Goal: Task Accomplishment & Management: Manage account settings

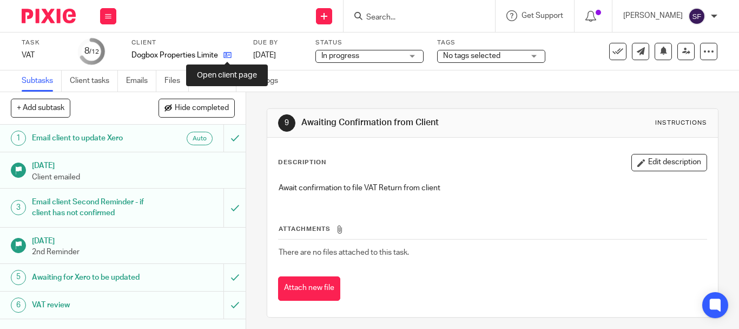
click at [224, 56] on icon at bounding box center [228, 55] width 8 height 8
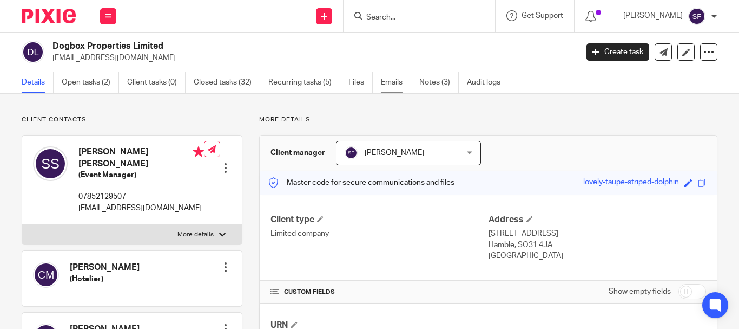
click at [391, 89] on link "Emails" at bounding box center [396, 82] width 30 height 21
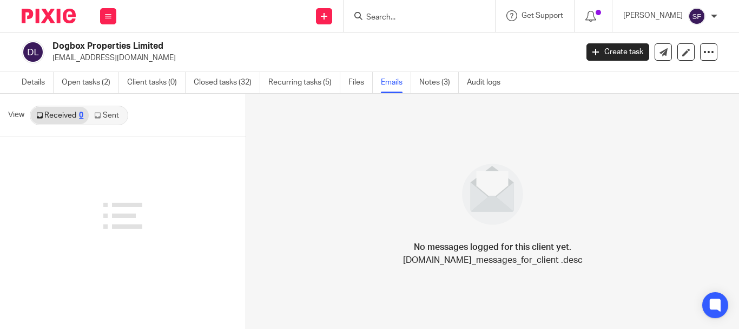
click at [114, 114] on link "Sent" at bounding box center [108, 115] width 38 height 17
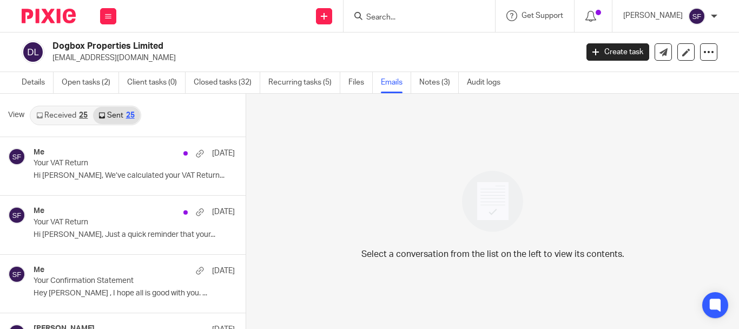
click at [58, 115] on link "Received 25" at bounding box center [62, 115] width 62 height 17
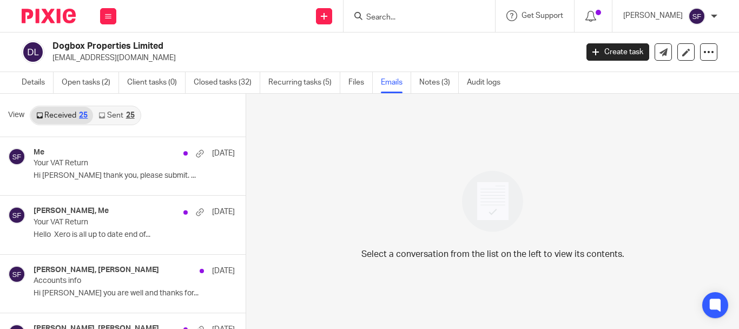
scroll to position [2, 0]
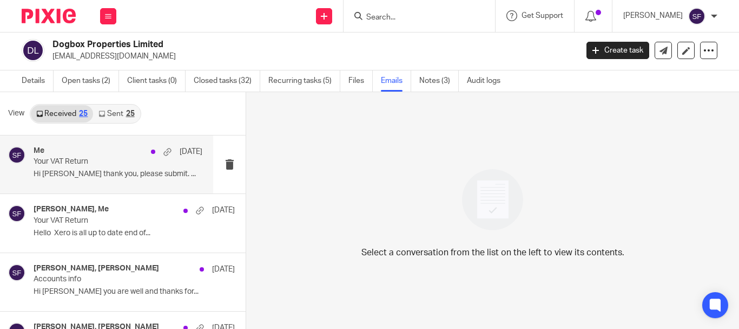
click at [81, 160] on p "Your VAT Return" at bounding box center [101, 161] width 135 height 9
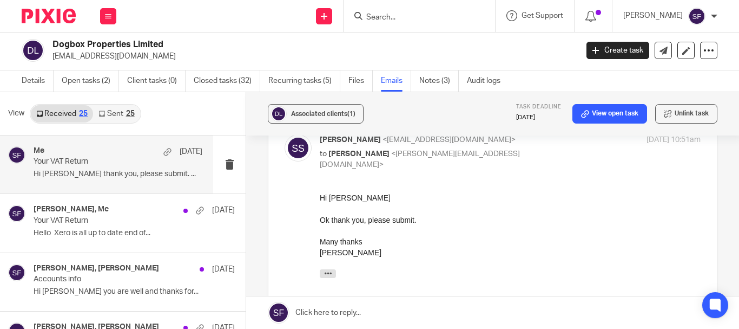
scroll to position [162, 0]
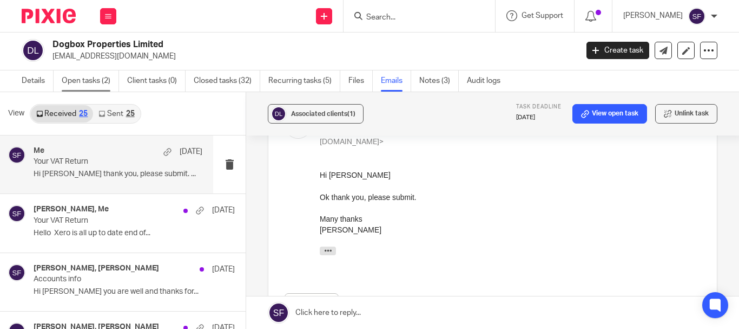
click at [79, 78] on link "Open tasks (2)" at bounding box center [90, 80] width 57 height 21
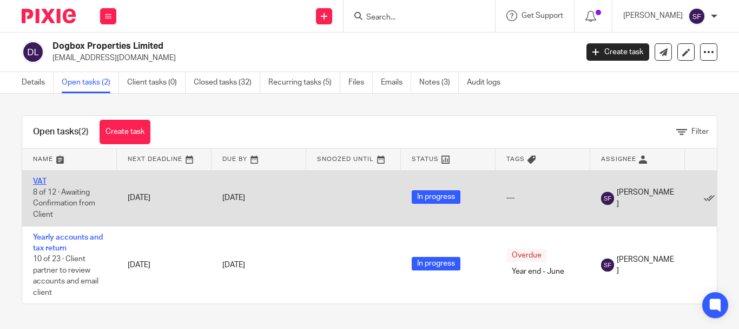
click at [40, 183] on link "VAT" at bounding box center [40, 182] width 14 height 8
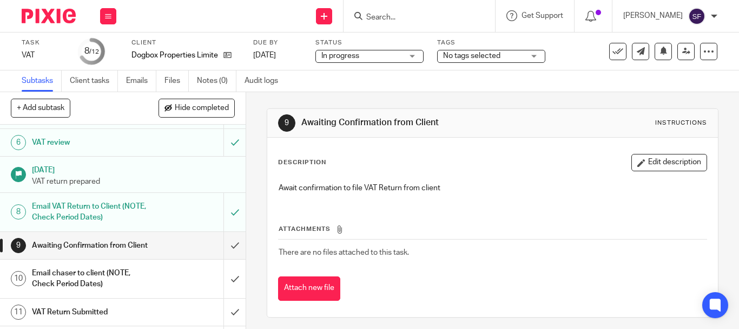
scroll to position [209, 0]
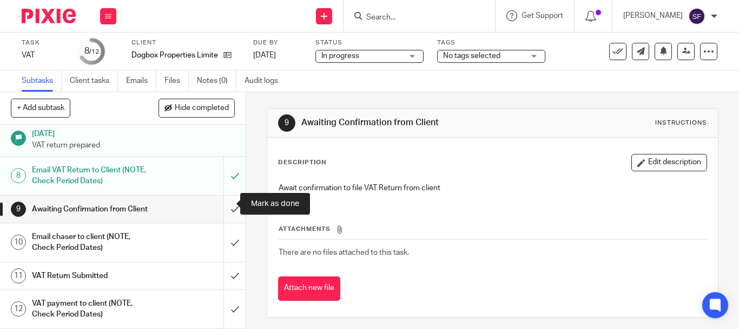
click at [226, 205] on input "submit" at bounding box center [123, 208] width 246 height 27
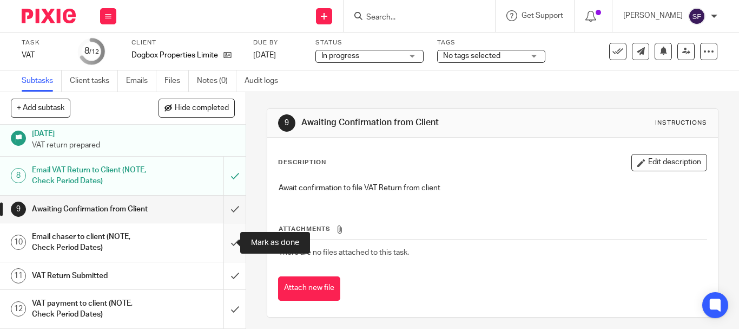
click at [220, 253] on input "submit" at bounding box center [123, 242] width 246 height 38
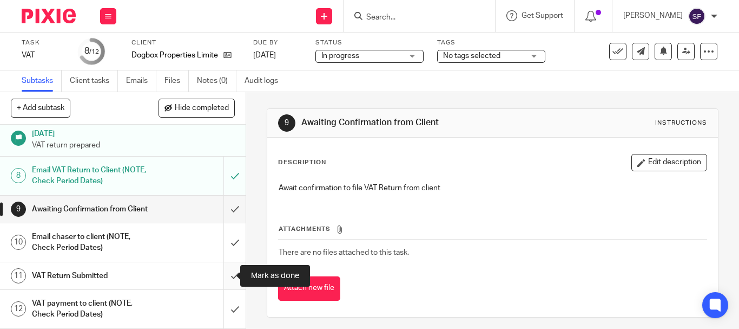
click at [222, 279] on input "submit" at bounding box center [123, 275] width 246 height 27
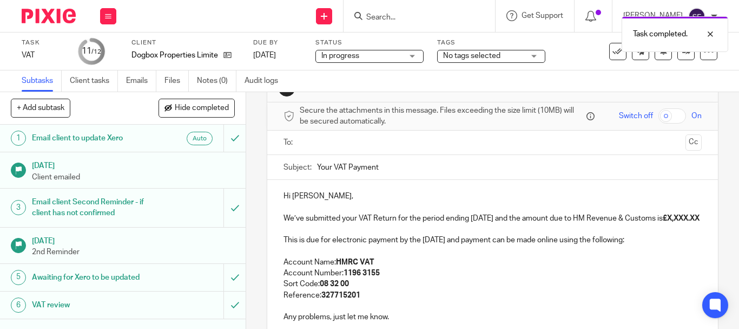
scroll to position [54, 0]
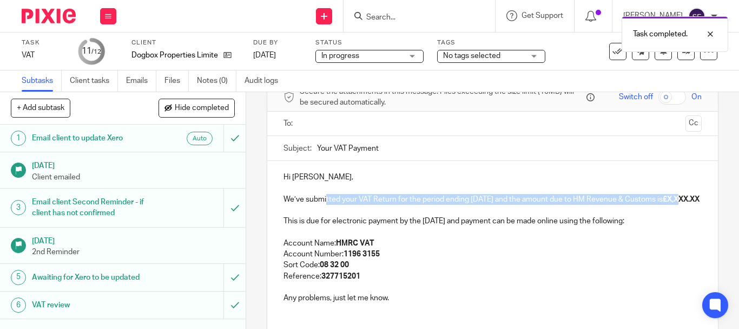
drag, startPoint x: 329, startPoint y: 206, endPoint x: 340, endPoint y: 209, distance: 11.8
click at [340, 205] on p "We’ve submitted your VAT Return for the period ending September 2025 and the am…" at bounding box center [493, 199] width 418 height 11
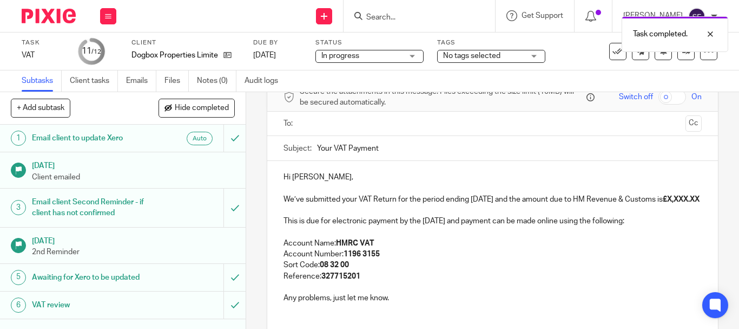
click at [663, 203] on strong "£X,XXX.XX" at bounding box center [681, 199] width 37 height 8
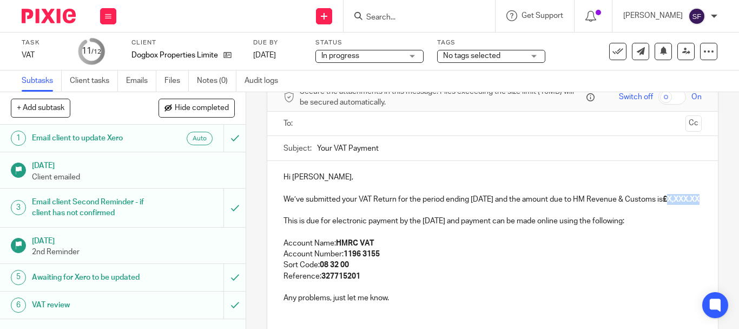
drag, startPoint x: 326, startPoint y: 211, endPoint x: 361, endPoint y: 206, distance: 35.6
click at [361, 205] on p "We’ve submitted your VAT Return for the period ending September 2025 and the am…" at bounding box center [493, 199] width 418 height 11
paste div
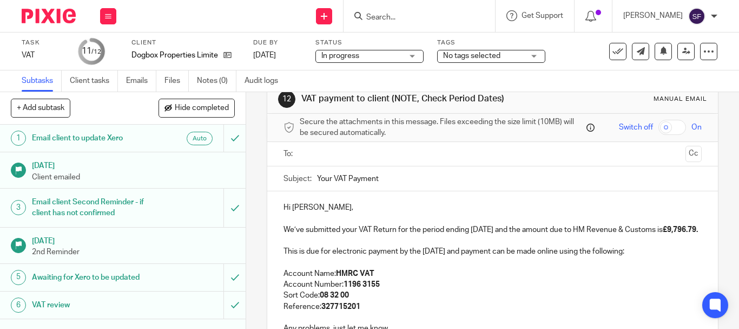
scroll to position [0, 0]
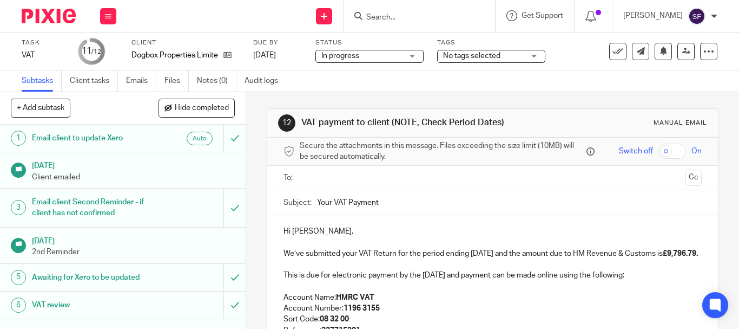
click at [331, 173] on input "text" at bounding box center [492, 178] width 377 height 12
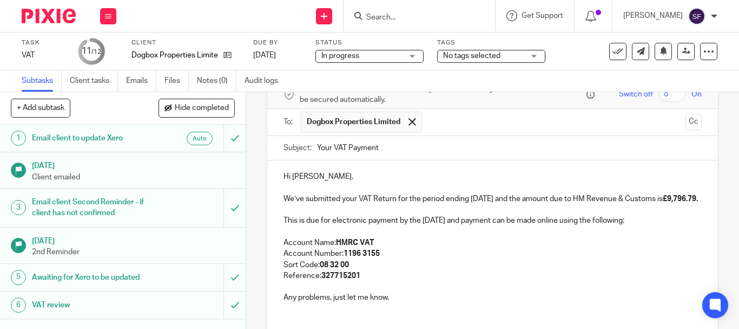
scroll to position [147, 0]
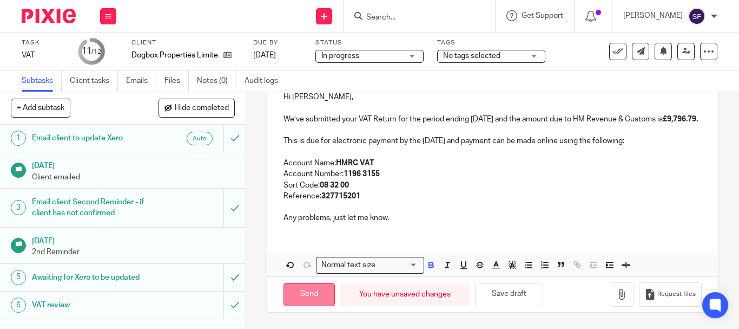
click at [317, 287] on input "Send" at bounding box center [309, 294] width 51 height 23
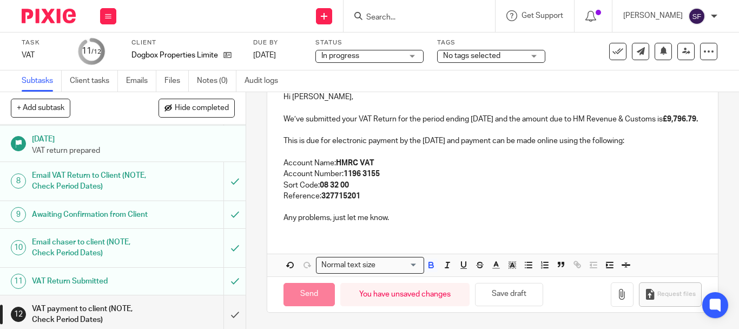
scroll to position [209, 0]
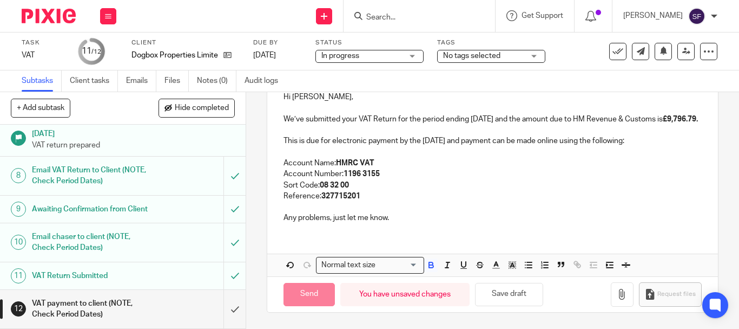
type input "Sent"
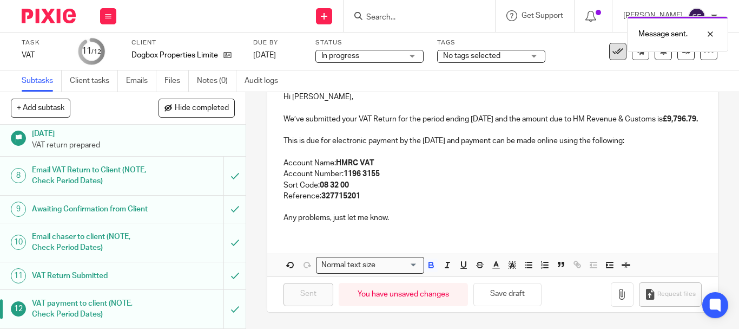
click at [613, 54] on icon at bounding box center [618, 51] width 11 height 11
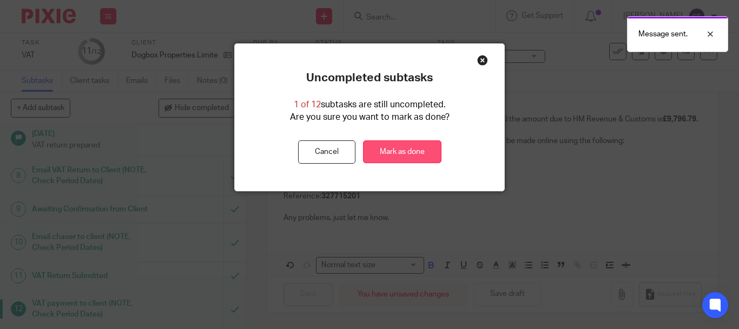
click at [403, 148] on link "Mark as done" at bounding box center [402, 151] width 78 height 23
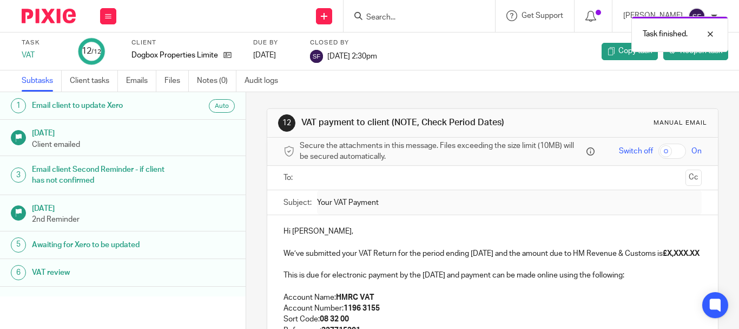
click at [401, 14] on div "Task finished." at bounding box center [549, 31] width 359 height 41
click at [709, 36] on div at bounding box center [702, 34] width 29 height 13
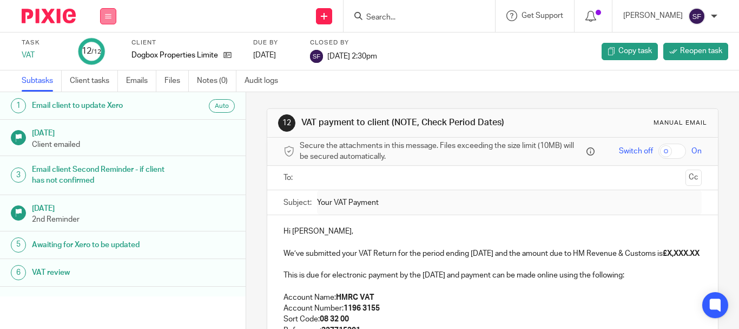
click at [107, 16] on icon at bounding box center [108, 16] width 6 height 6
click at [102, 96] on link "Team" at bounding box center [103, 98] width 18 height 8
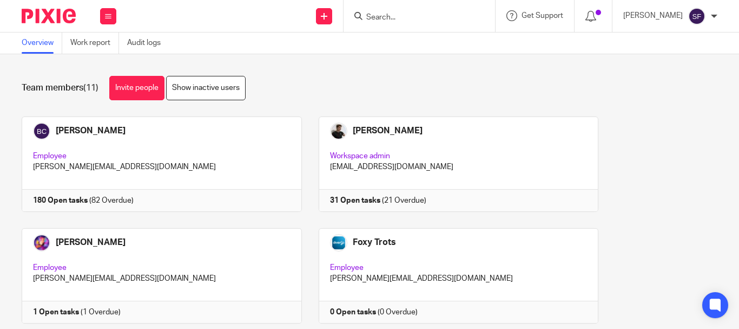
click at [461, 23] on div at bounding box center [420, 16] width 152 height 32
click at [458, 19] on input "Search" at bounding box center [413, 18] width 97 height 10
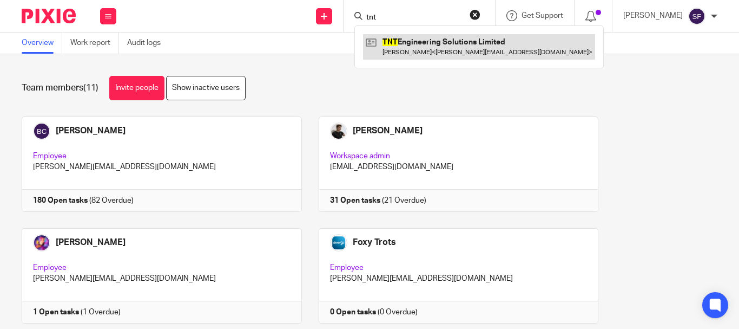
type input "tnt"
click at [437, 49] on link at bounding box center [479, 46] width 232 height 25
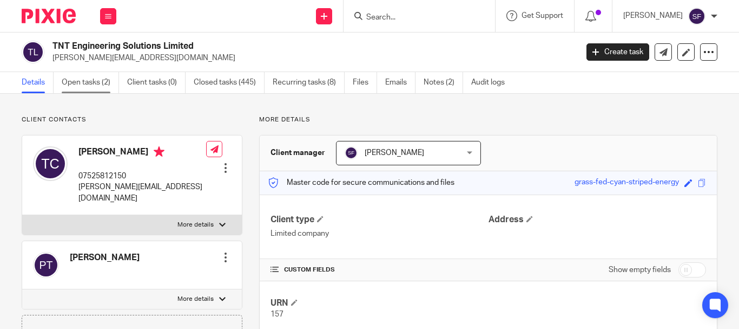
click at [97, 83] on link "Open tasks (2)" at bounding box center [90, 82] width 57 height 21
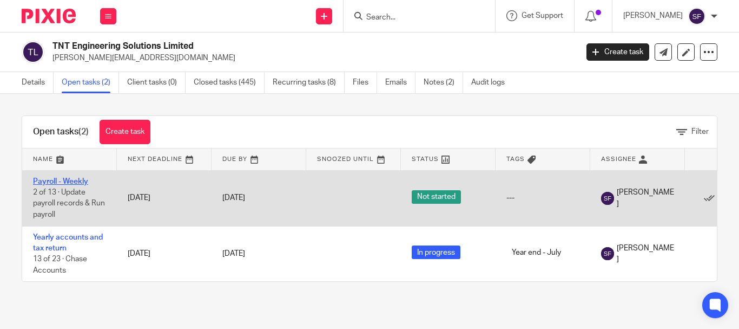
click at [60, 181] on link "Payroll - Weekly" at bounding box center [60, 182] width 55 height 8
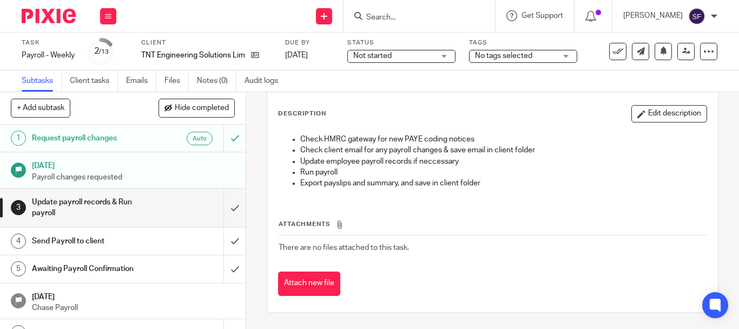
scroll to position [54, 0]
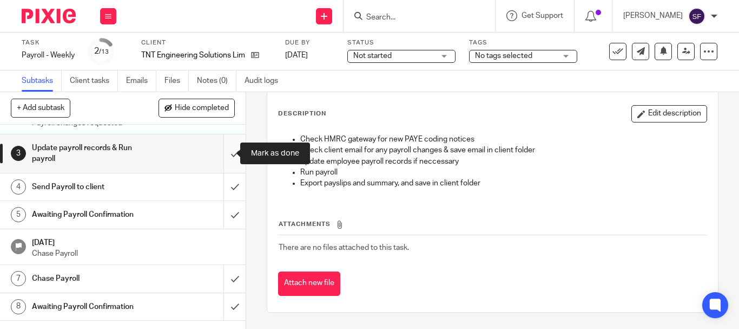
click at [225, 157] on input "submit" at bounding box center [123, 153] width 246 height 38
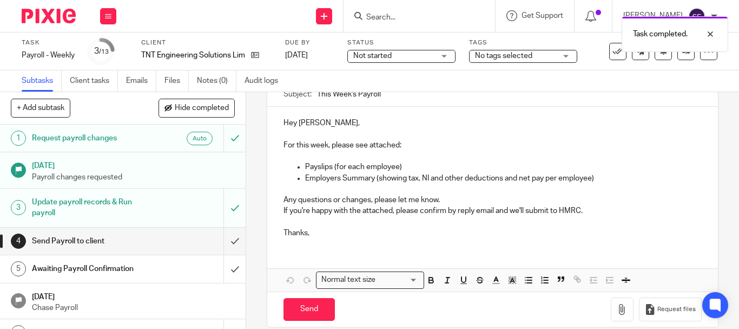
scroll to position [123, 0]
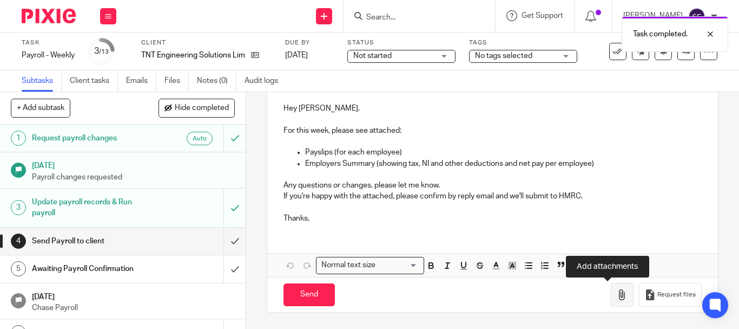
click at [617, 294] on icon "button" at bounding box center [622, 294] width 11 height 11
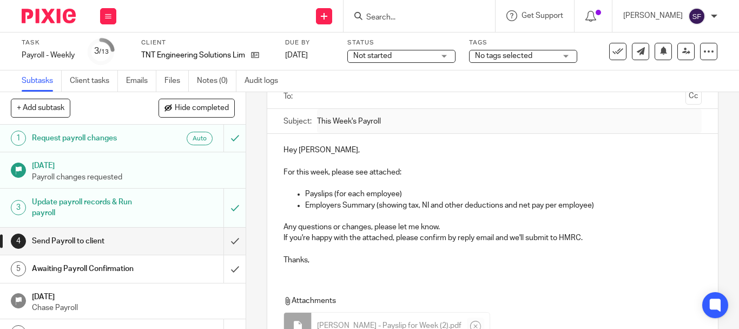
scroll to position [0, 0]
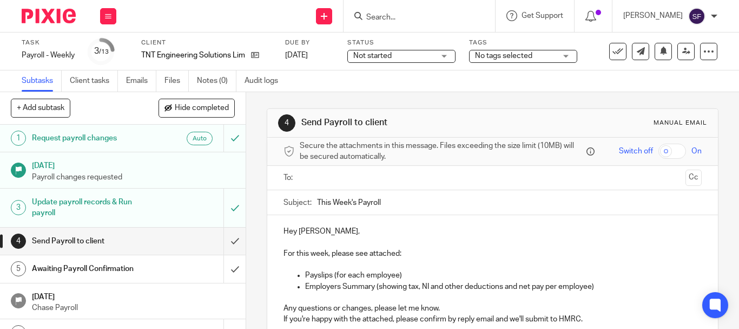
click at [337, 173] on input "text" at bounding box center [492, 178] width 377 height 12
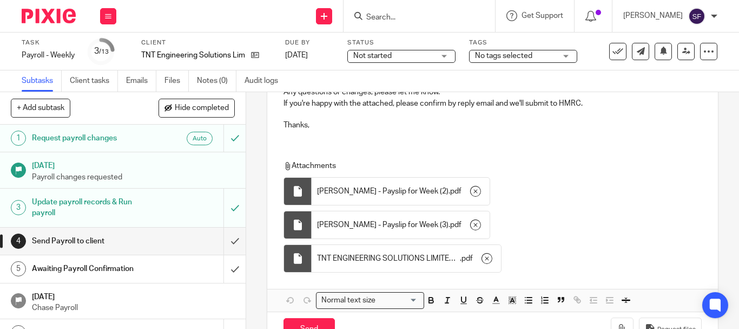
scroll to position [220, 0]
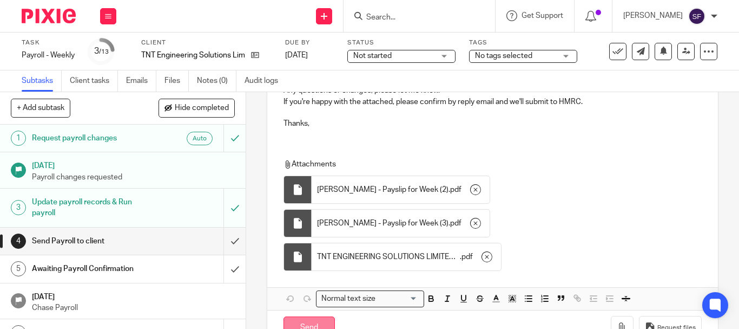
click at [318, 316] on input "Send" at bounding box center [309, 327] width 51 height 23
type input "Sent"
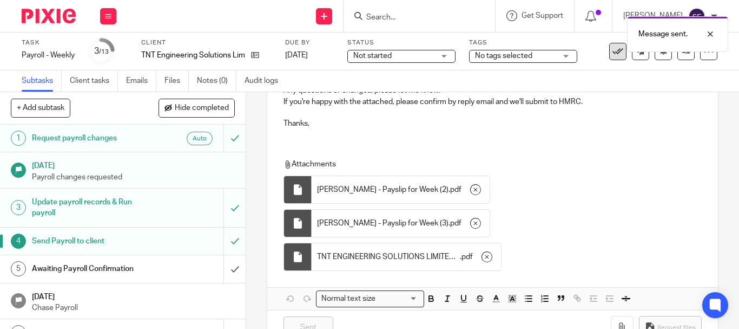
click at [611, 57] on button at bounding box center [618, 51] width 17 height 17
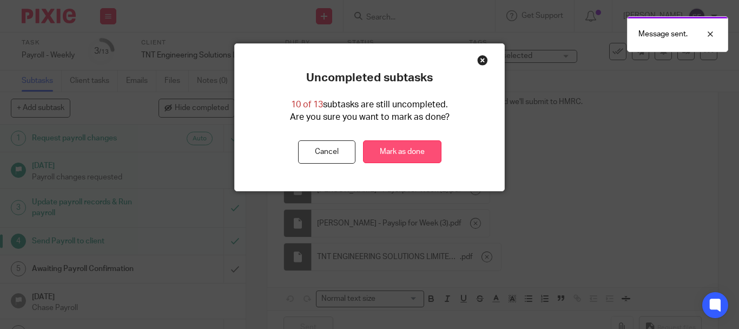
click at [433, 153] on link "Mark as done" at bounding box center [402, 151] width 78 height 23
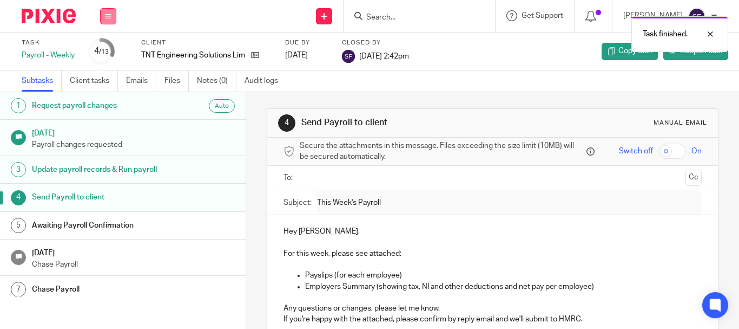
click at [103, 9] on button at bounding box center [108, 16] width 16 height 16
click at [107, 97] on link "Team" at bounding box center [103, 98] width 18 height 8
